Goal: Book appointment/travel/reservation

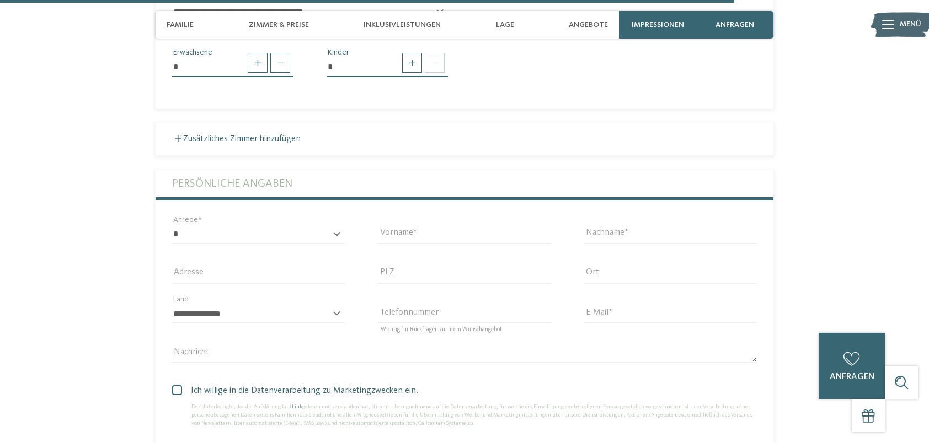
scroll to position [3253, 0]
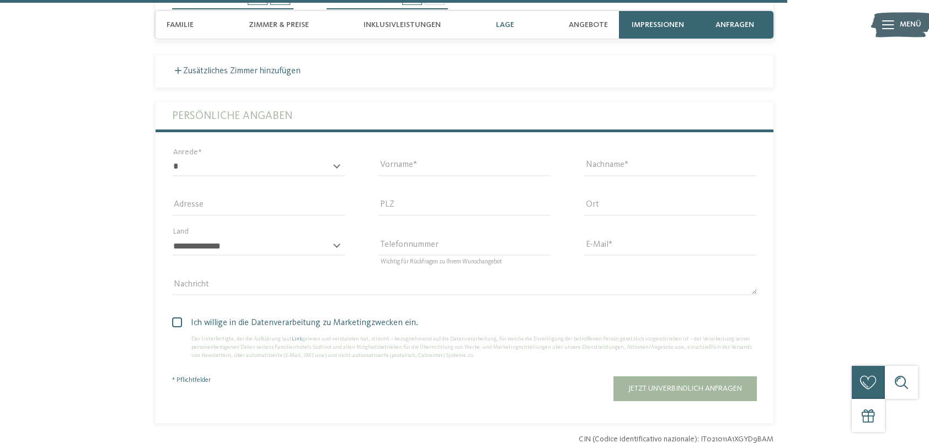
click at [503, 26] on span "Lage" at bounding box center [505, 24] width 18 height 9
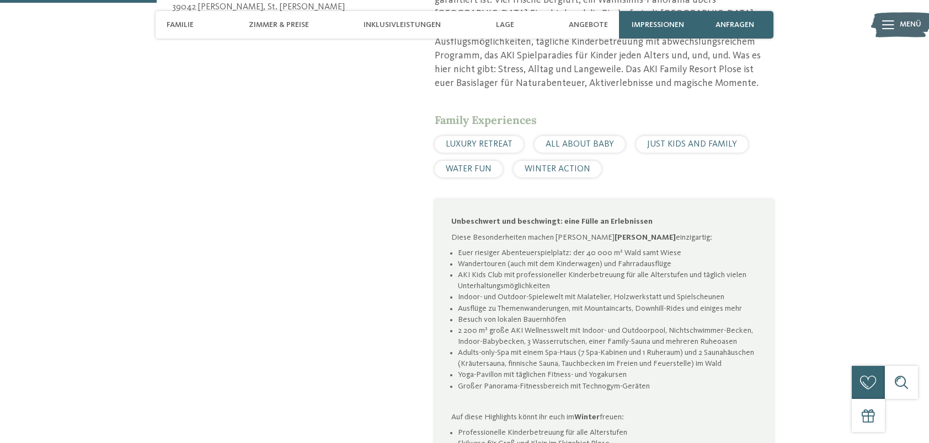
scroll to position [609, 0]
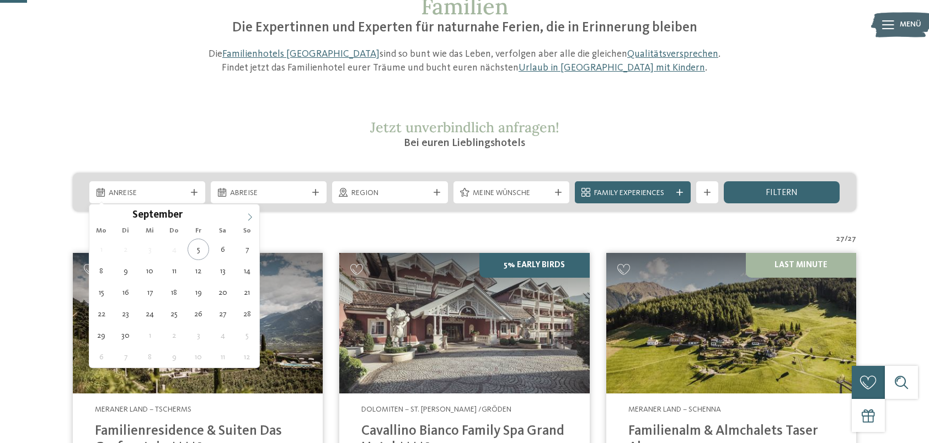
click at [251, 216] on icon at bounding box center [250, 217] width 8 height 8
type div "22.10.2025"
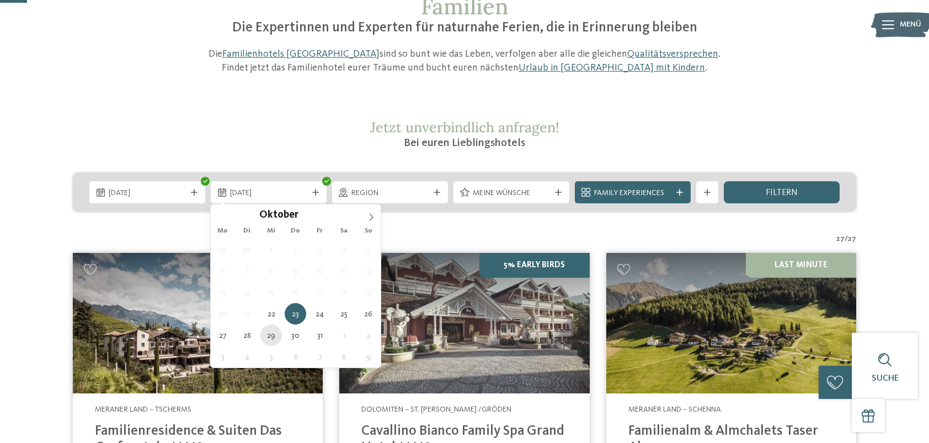
type div "29.10.2025"
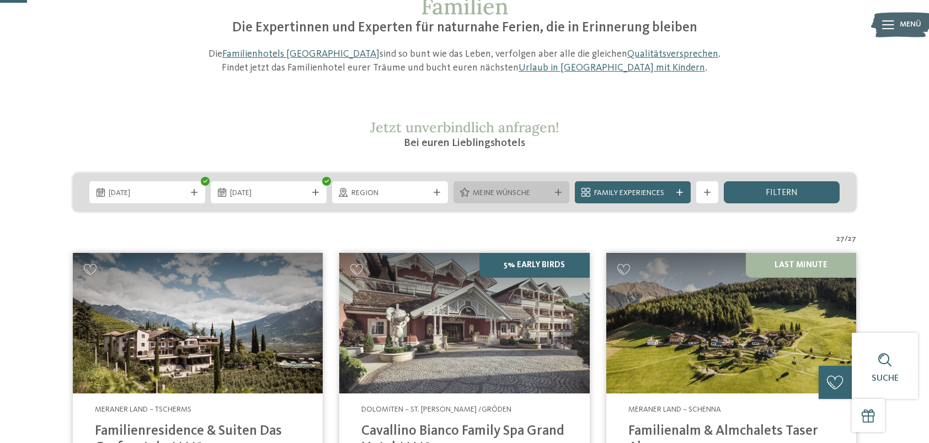
click at [513, 190] on span "Meine Wünsche" at bounding box center [511, 193] width 77 height 11
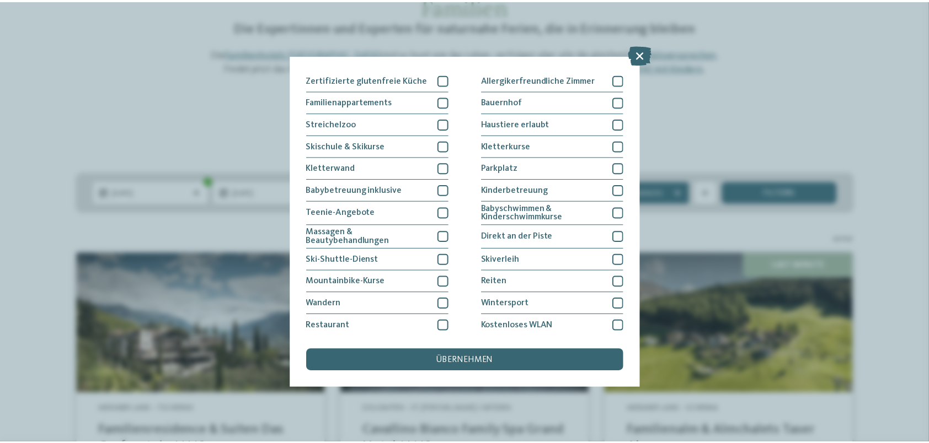
scroll to position [134, 0]
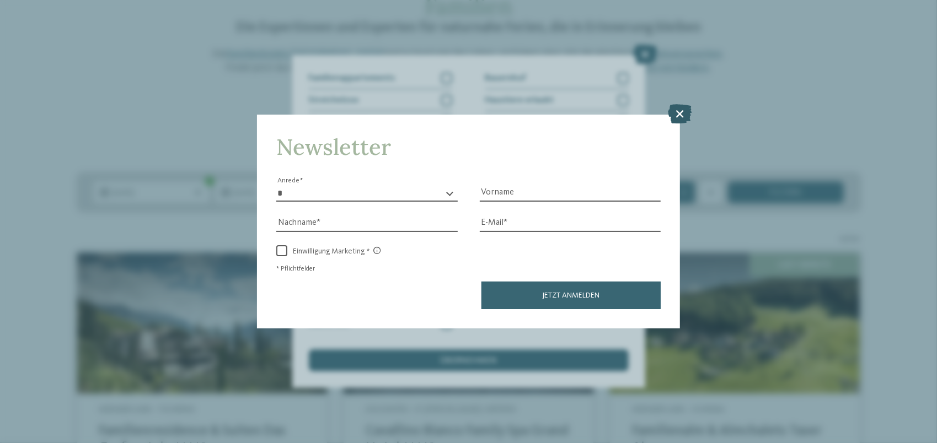
click at [685, 115] on icon at bounding box center [680, 113] width 24 height 19
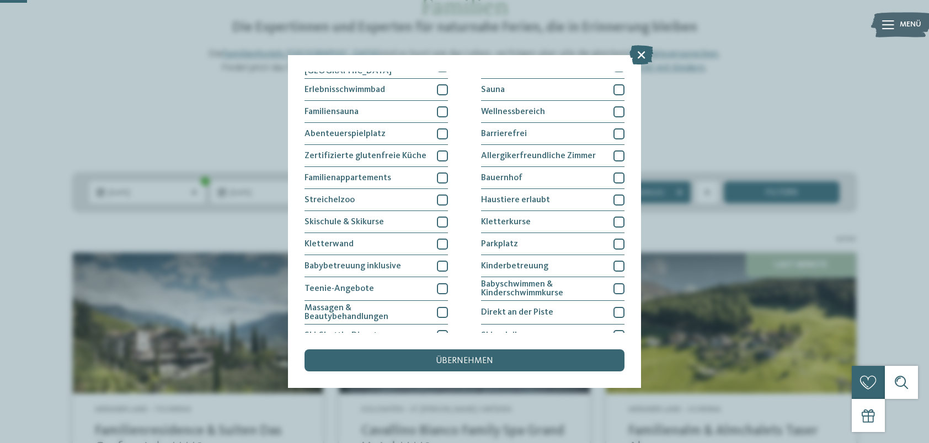
scroll to position [24, 0]
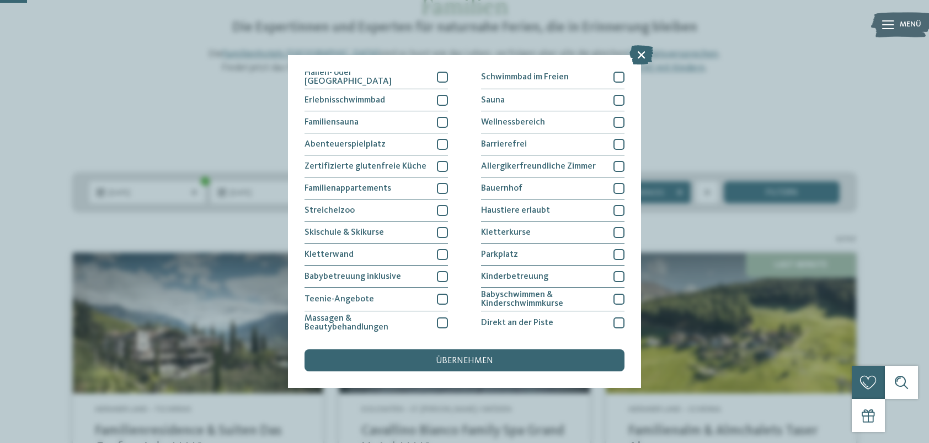
click at [447, 99] on div "Hallen- oder Schleusenbad Schwimmbad im Freien Erlebnisschwimmbad" at bounding box center [464, 255] width 320 height 380
click at [439, 100] on div at bounding box center [442, 100] width 11 height 11
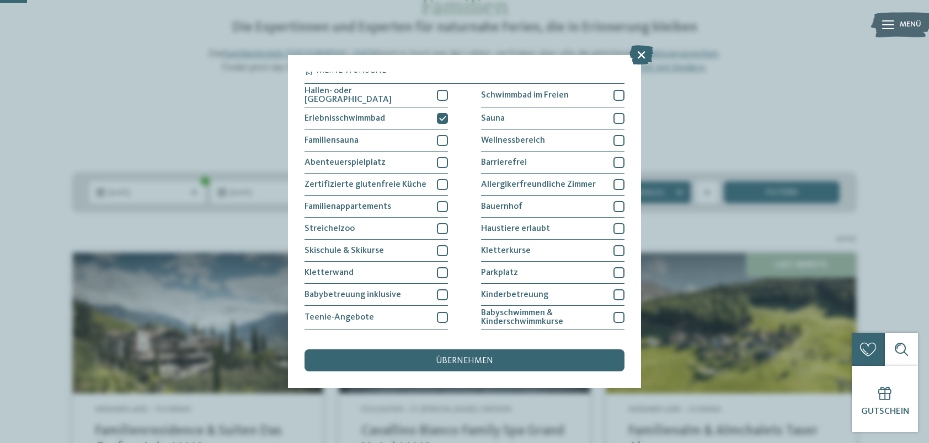
scroll to position [0, 0]
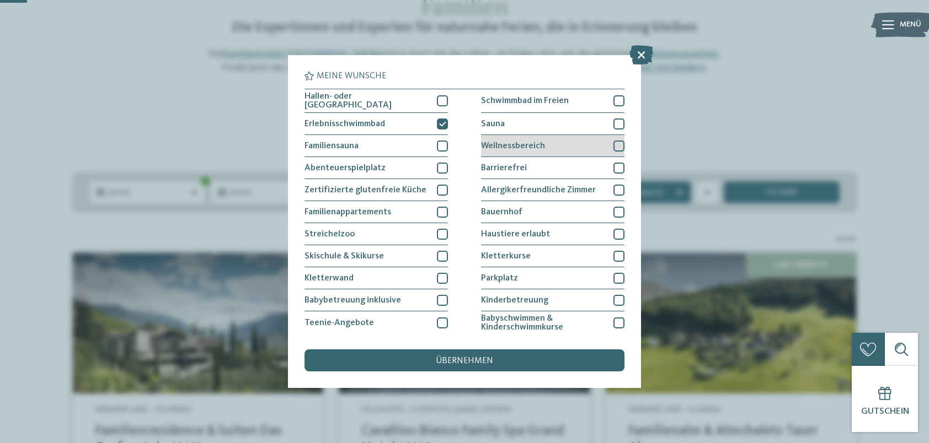
click at [617, 143] on div at bounding box center [618, 146] width 11 height 11
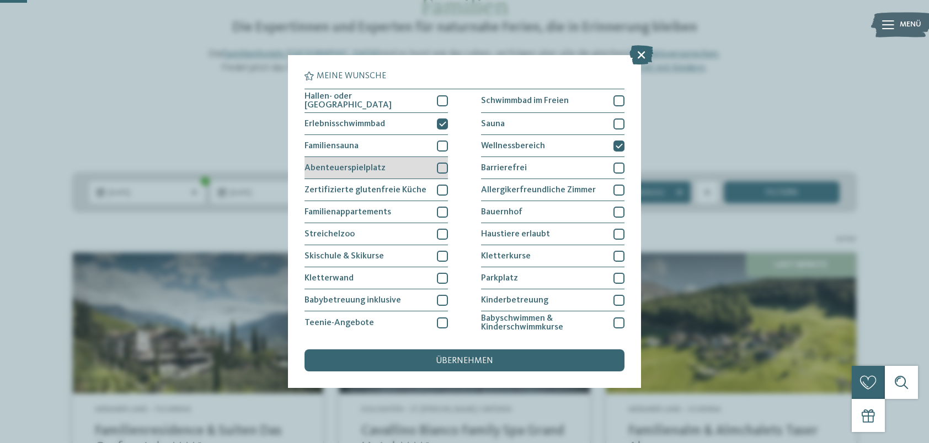
click at [438, 169] on div at bounding box center [442, 168] width 11 height 11
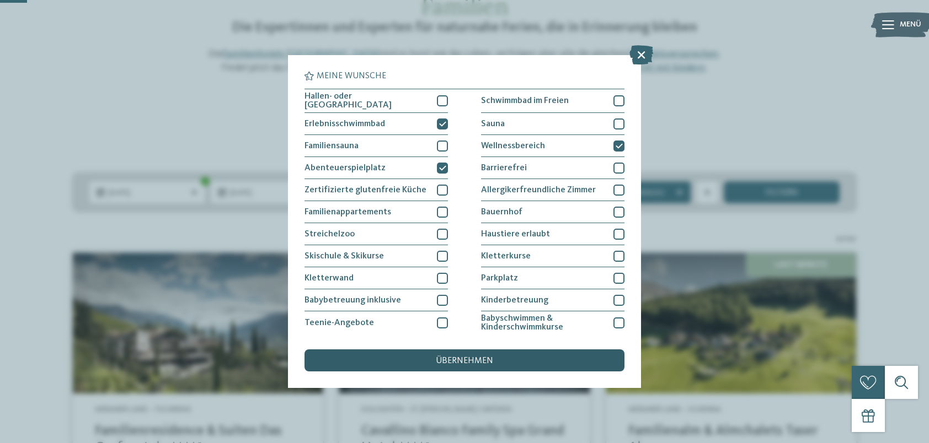
click at [461, 365] on span "übernehmen" at bounding box center [464, 361] width 57 height 9
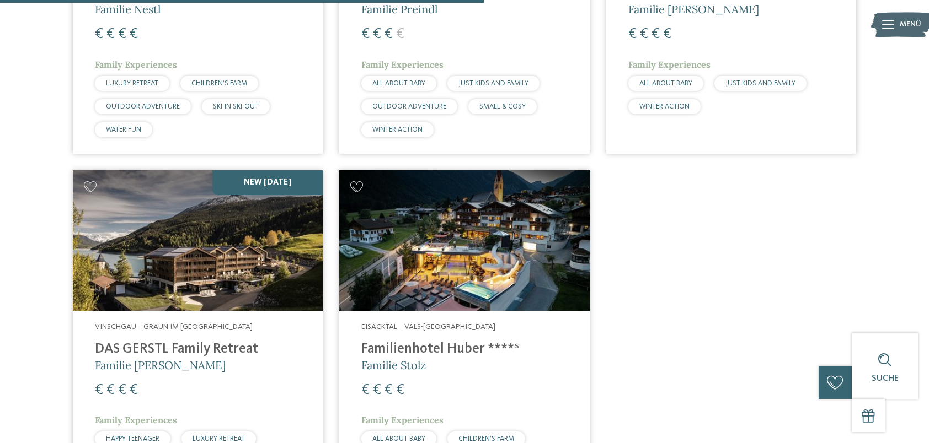
scroll to position [1023, 0]
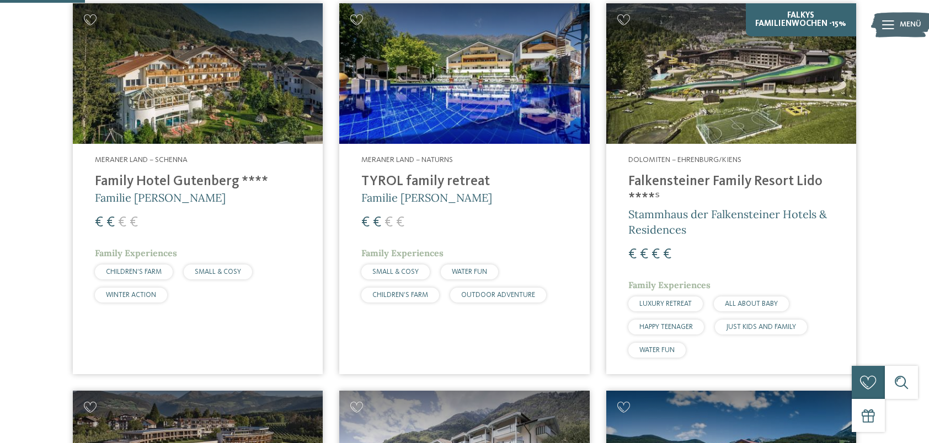
scroll to position [347, 0]
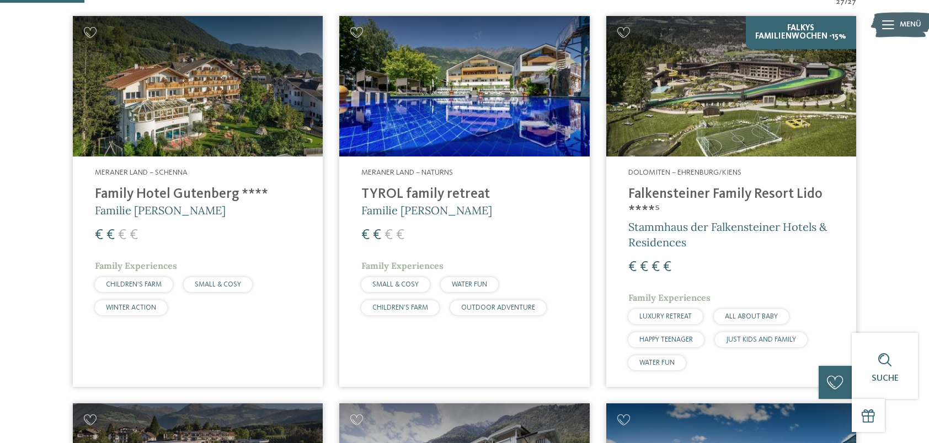
click at [681, 194] on h4 "Falkensteiner Family Resort Lido ****ˢ" at bounding box center [731, 202] width 206 height 33
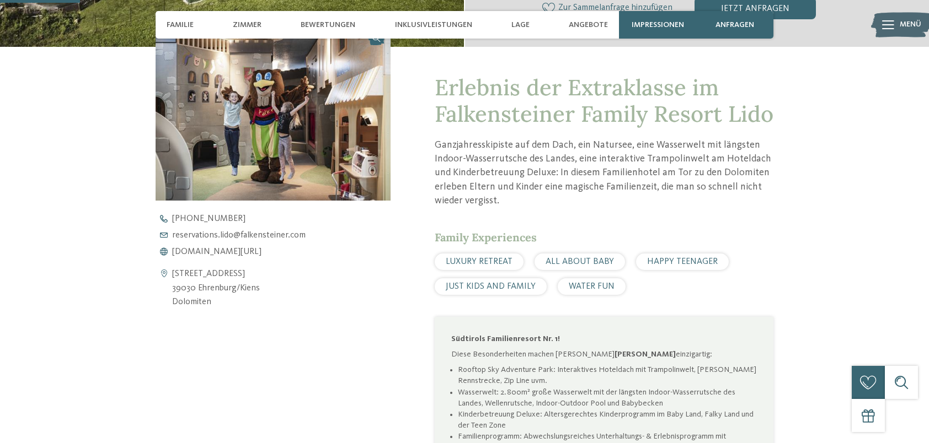
scroll to position [386, 0]
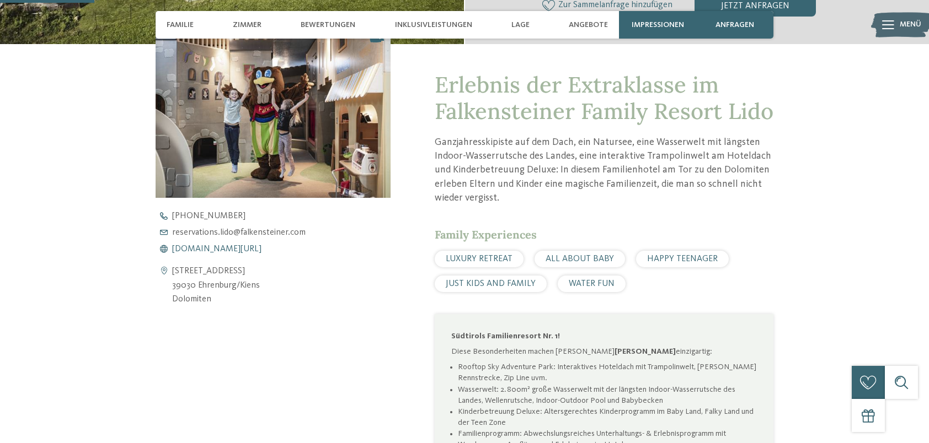
click at [222, 249] on span "[DOMAIN_NAME][URL]" at bounding box center [216, 249] width 89 height 9
